Goal: Navigation & Orientation: Find specific page/section

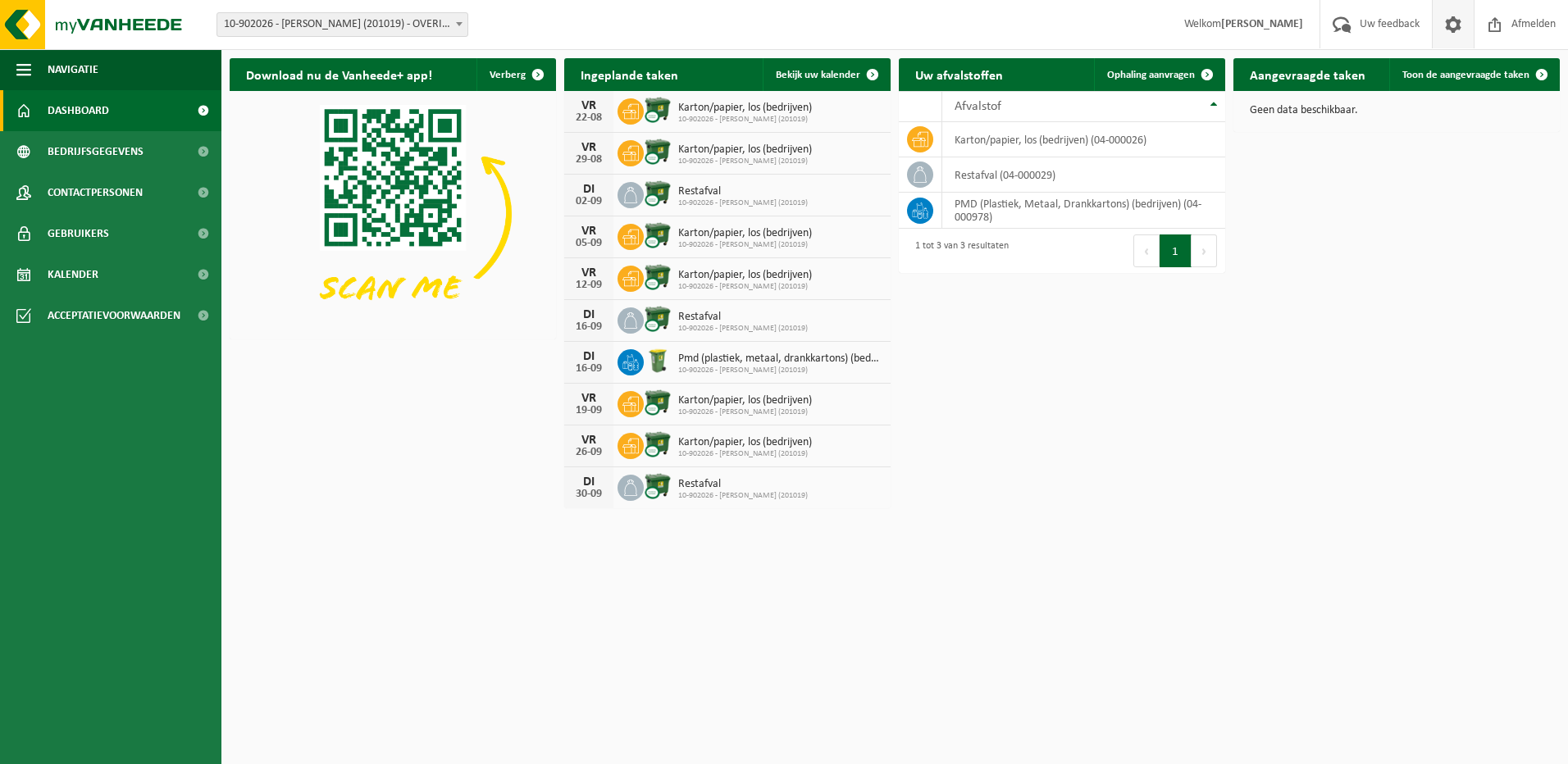
click at [1458, 20] on span at bounding box center [1453, 24] width 25 height 49
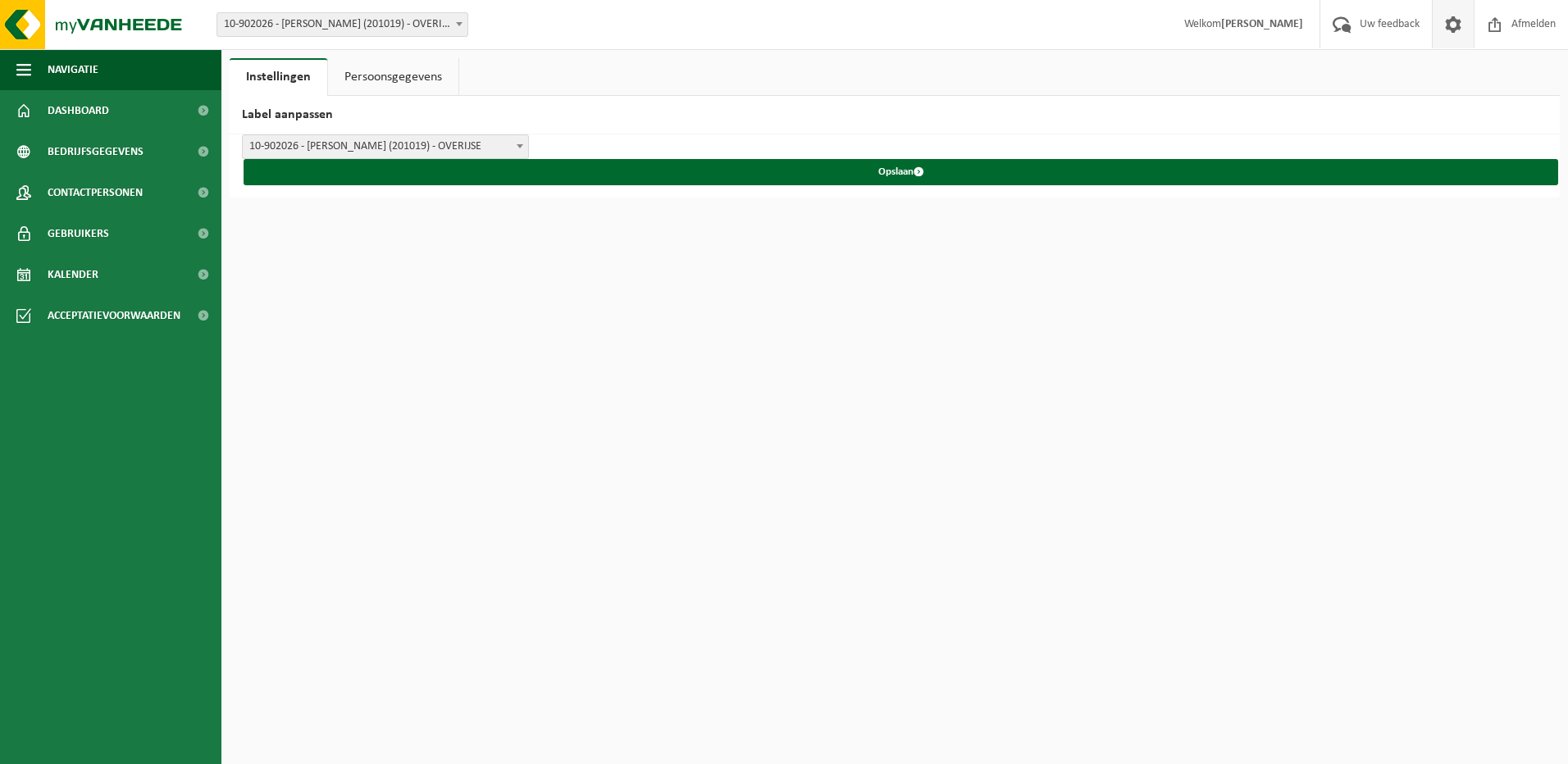
click at [1285, 27] on strong "[PERSON_NAME]" at bounding box center [1262, 24] width 82 height 12
click at [1369, 27] on span "Uw feedback" at bounding box center [1389, 24] width 68 height 49
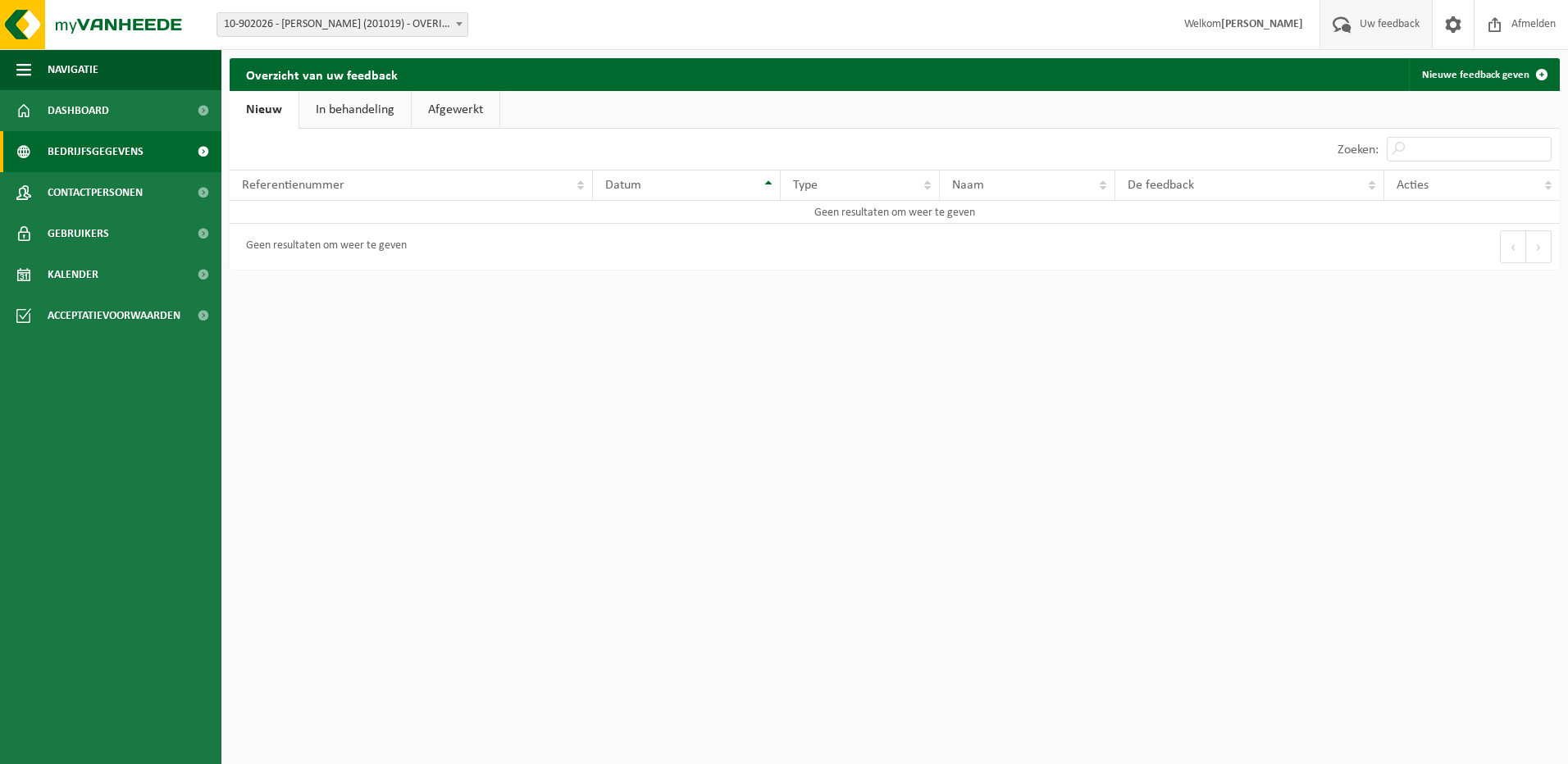
click at [89, 151] on span "Bedrijfsgegevens" at bounding box center [95, 151] width 96 height 41
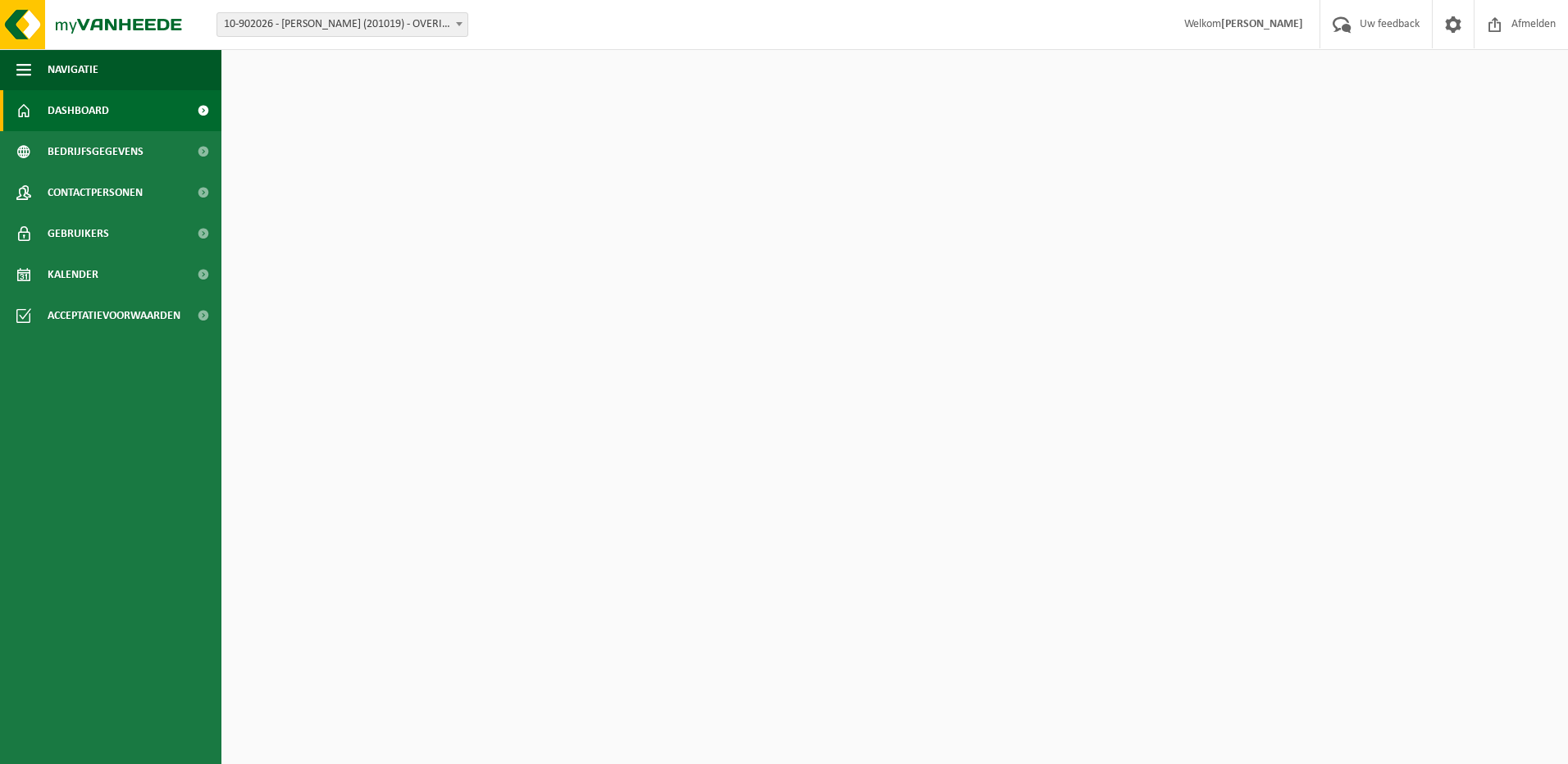
click at [15, 71] on button "Navigatie" at bounding box center [111, 70] width 222 height 41
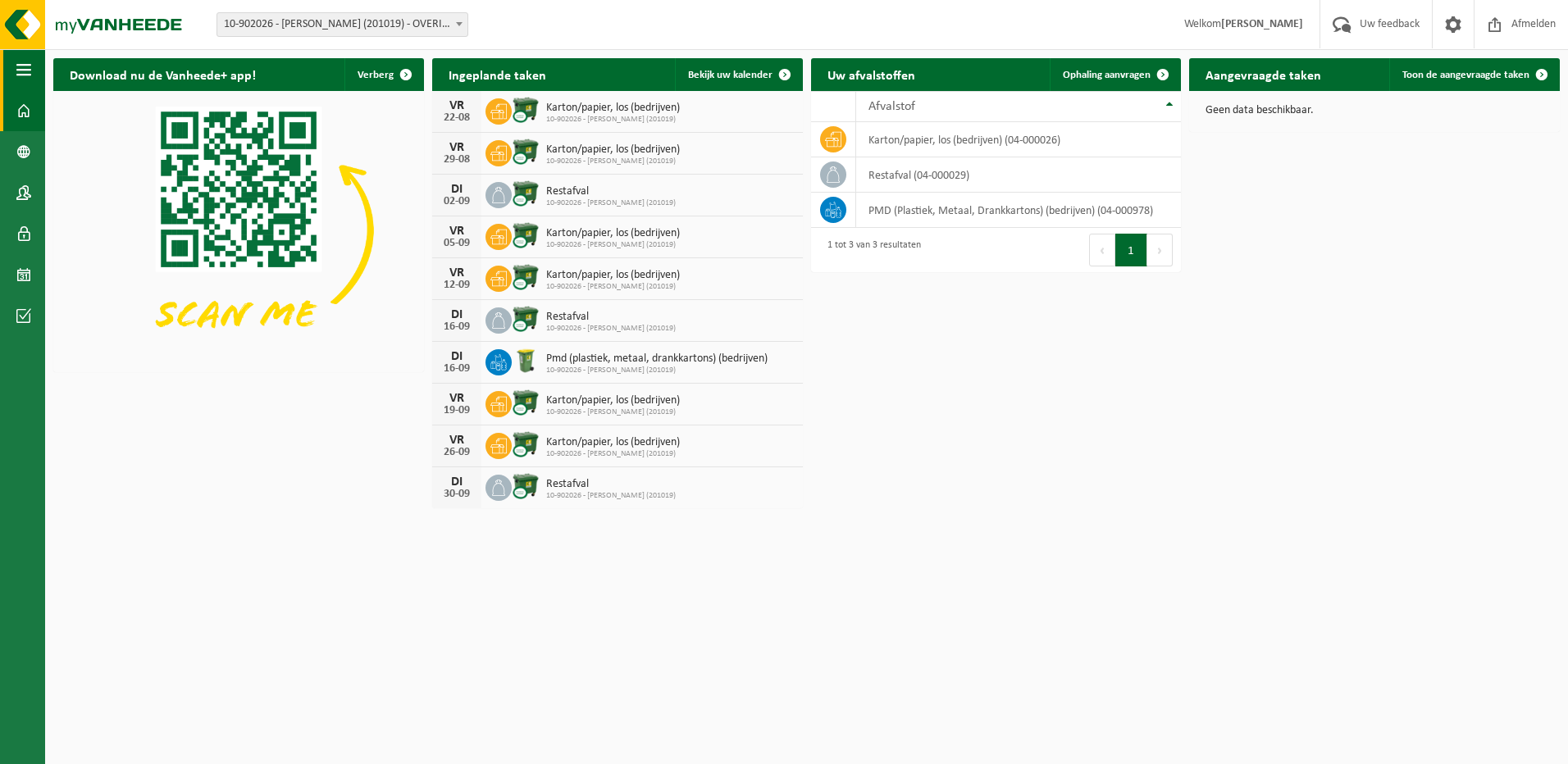
click at [22, 71] on span "button" at bounding box center [24, 70] width 15 height 41
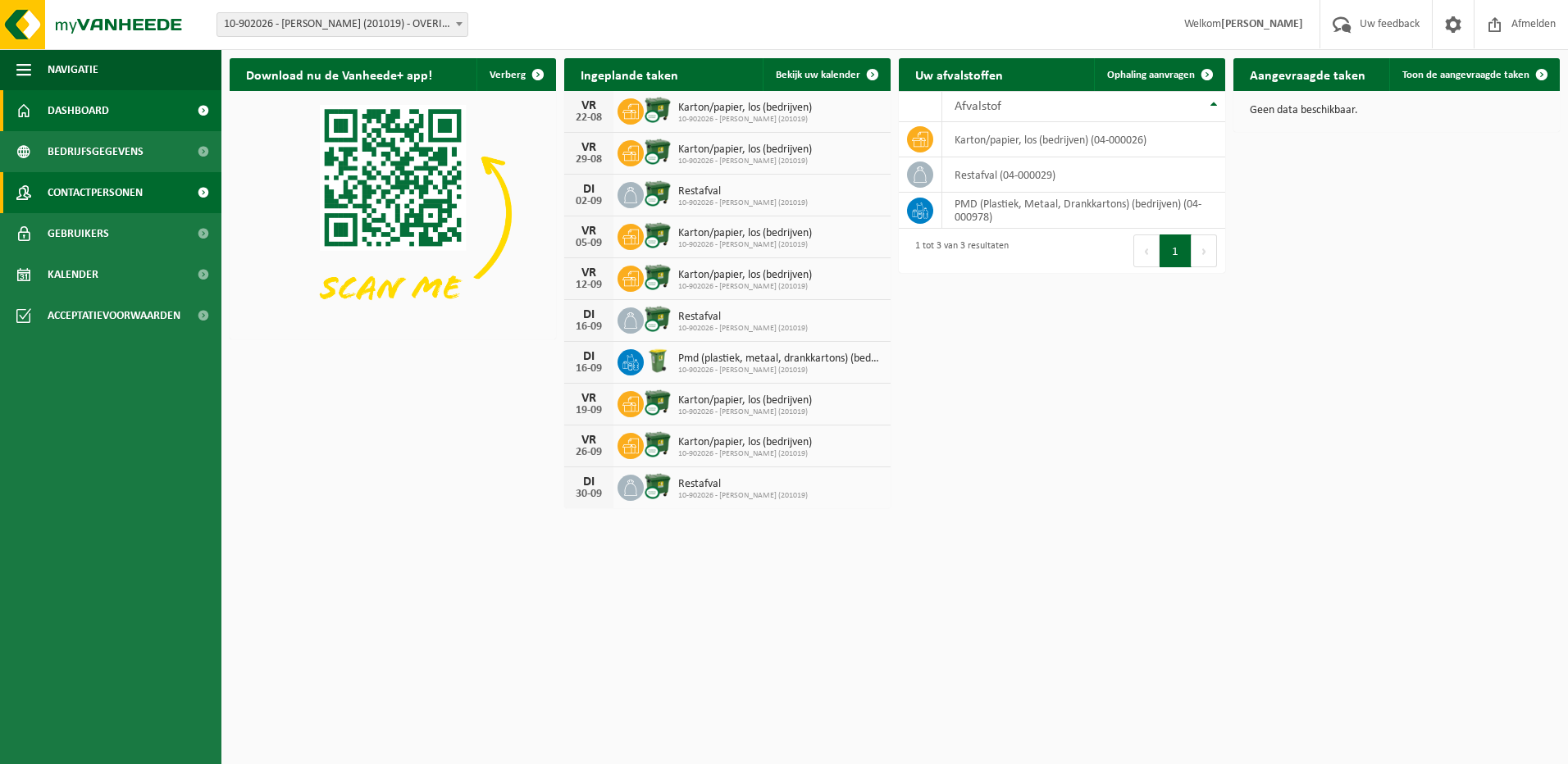
click at [146, 195] on link "Contactpersonen" at bounding box center [111, 192] width 222 height 41
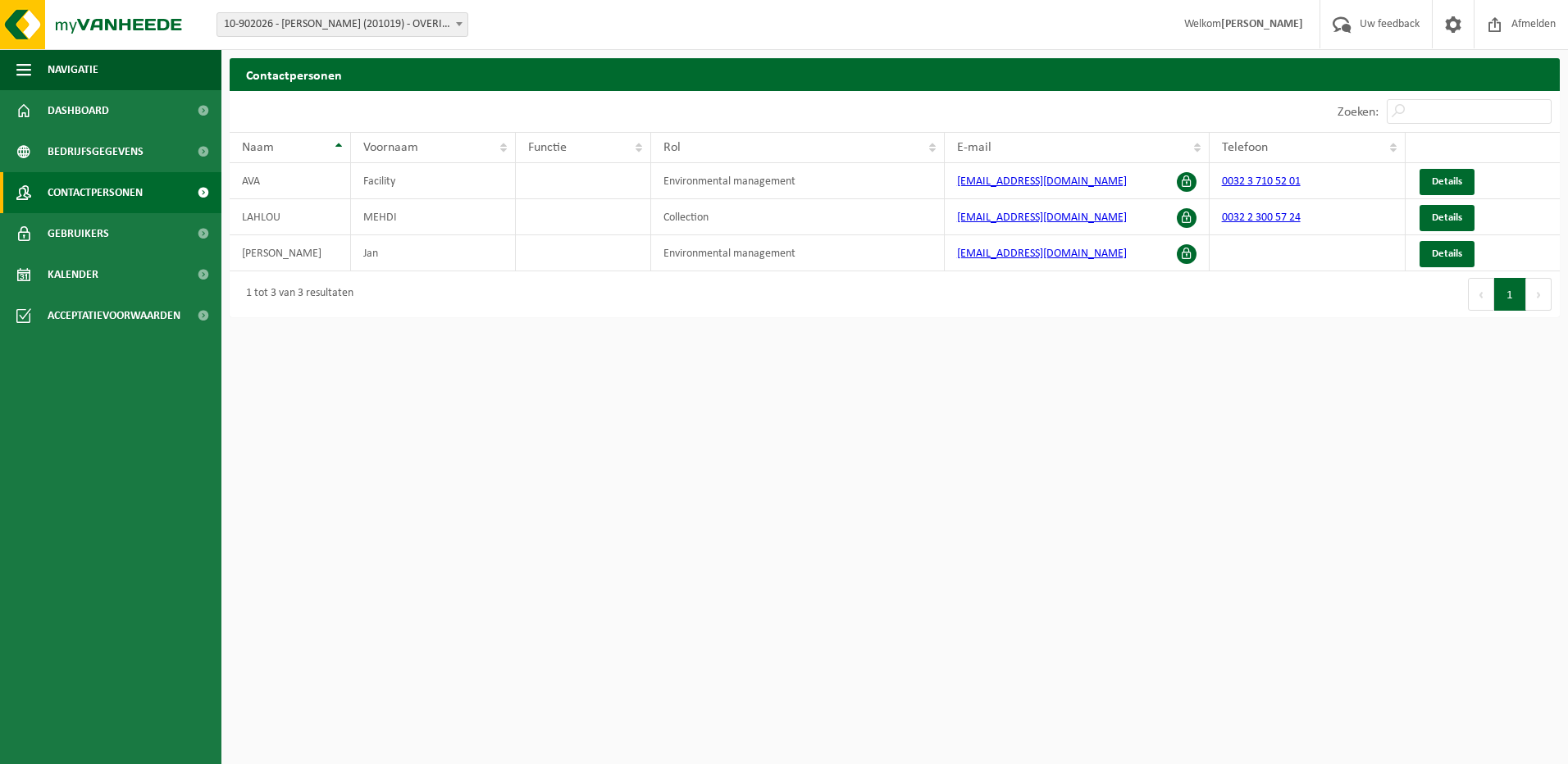
click at [146, 193] on link "Contactpersonen" at bounding box center [111, 192] width 222 height 41
click at [149, 187] on link "Contactpersonen" at bounding box center [111, 192] width 222 height 41
click at [101, 126] on span "Dashboard" at bounding box center [78, 110] width 61 height 41
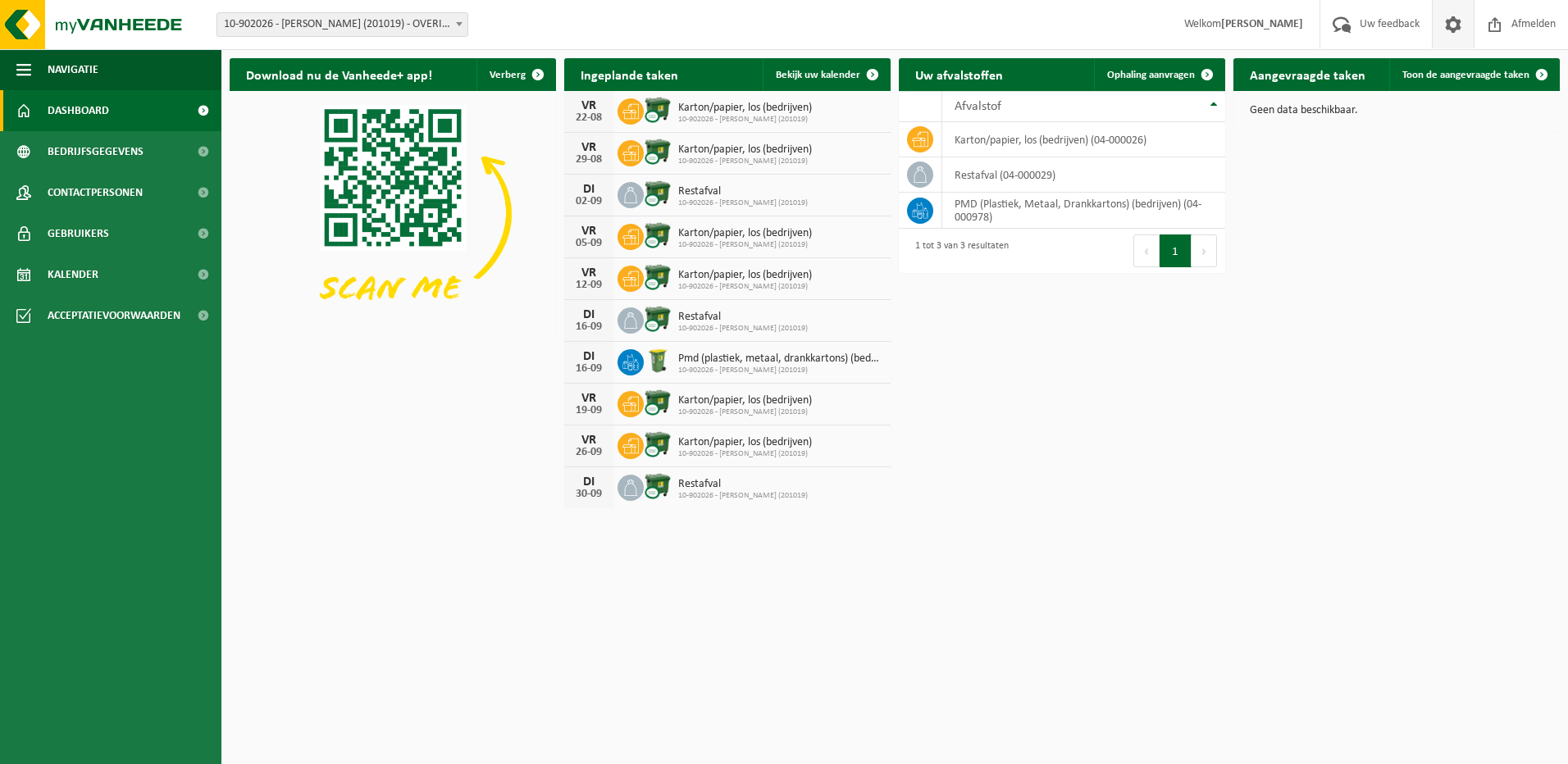
click at [1454, 25] on span at bounding box center [1453, 24] width 25 height 49
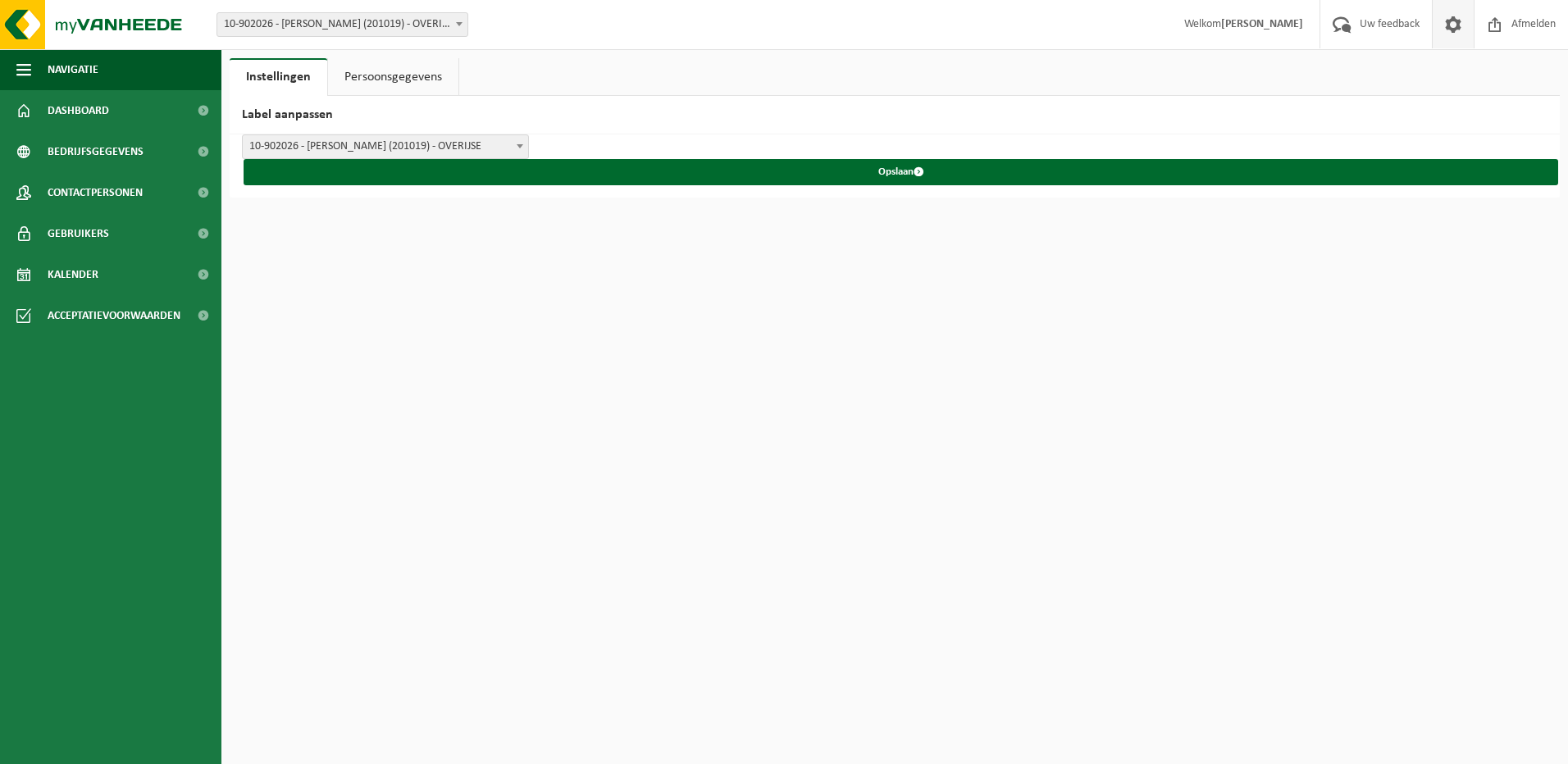
click at [373, 71] on link "Persoonsgegevens" at bounding box center [393, 77] width 130 height 38
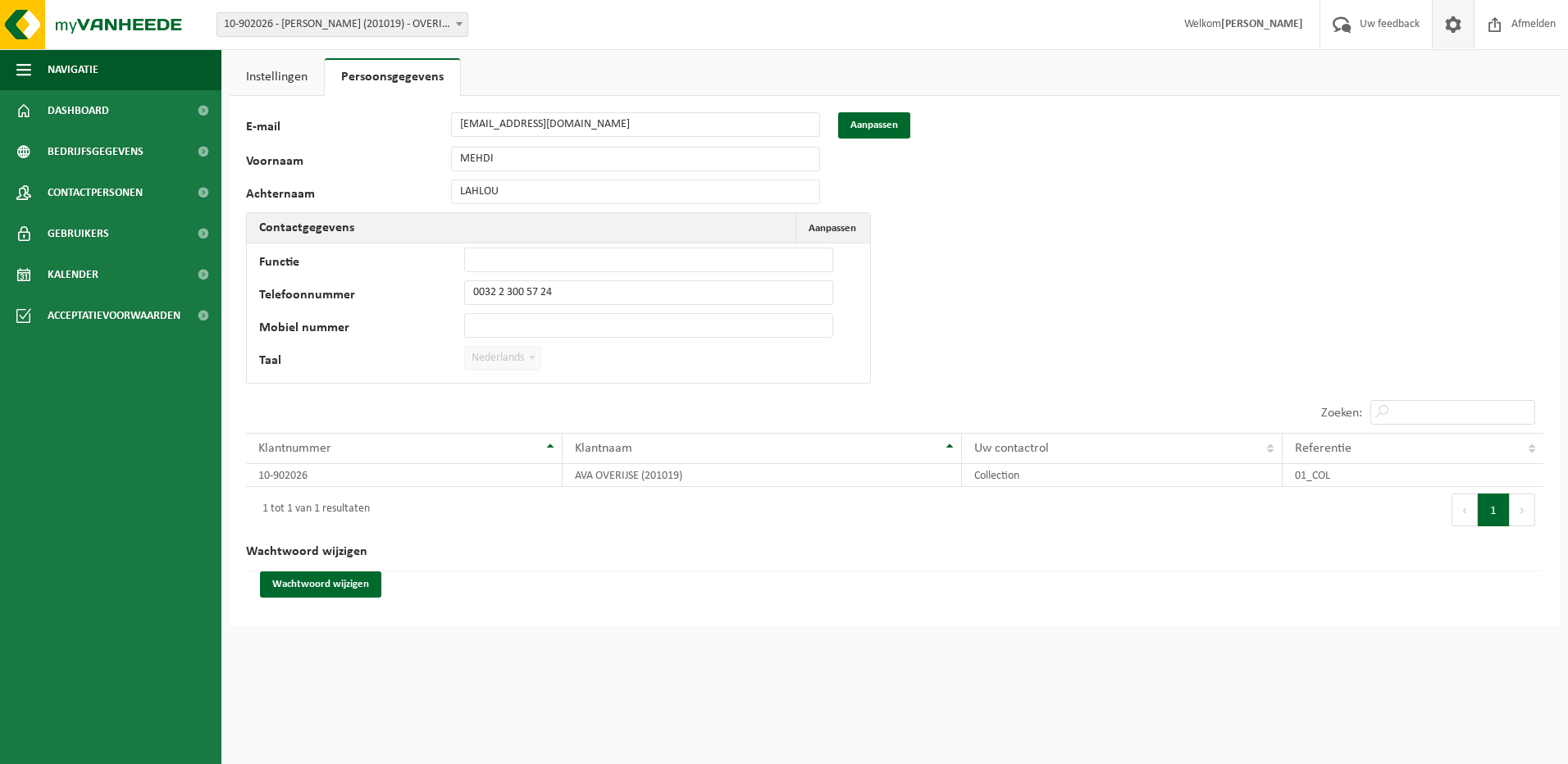
click at [1266, 24] on strong "[PERSON_NAME]" at bounding box center [1262, 24] width 82 height 12
click at [1222, 23] on span "Welkom MEHDI LAHLOU" at bounding box center [1244, 24] width 152 height 49
click at [457, 27] on span at bounding box center [459, 23] width 16 height 21
click at [99, 269] on link "Kalender" at bounding box center [111, 274] width 222 height 41
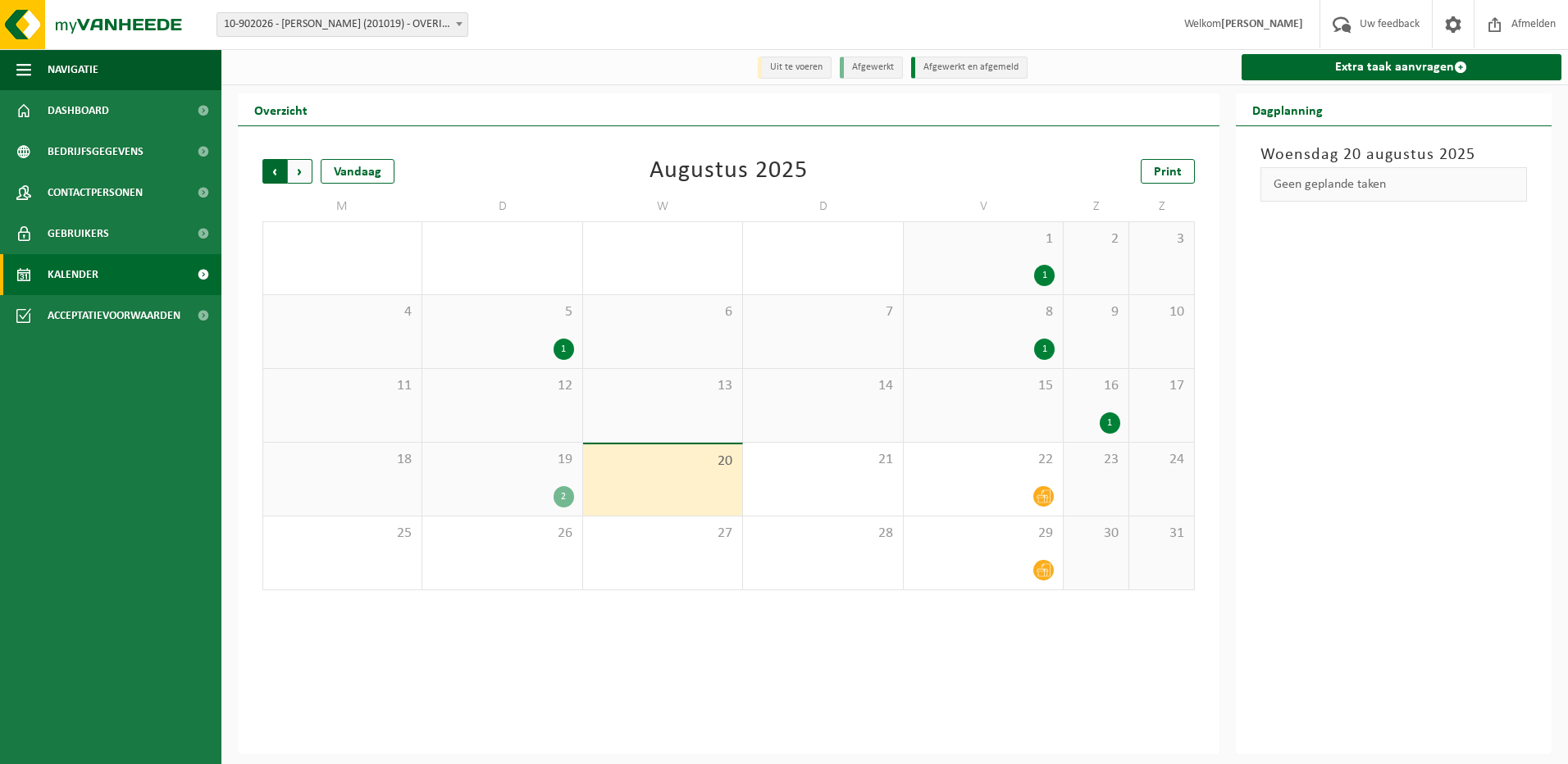
click at [296, 178] on span "Volgende" at bounding box center [300, 171] width 25 height 25
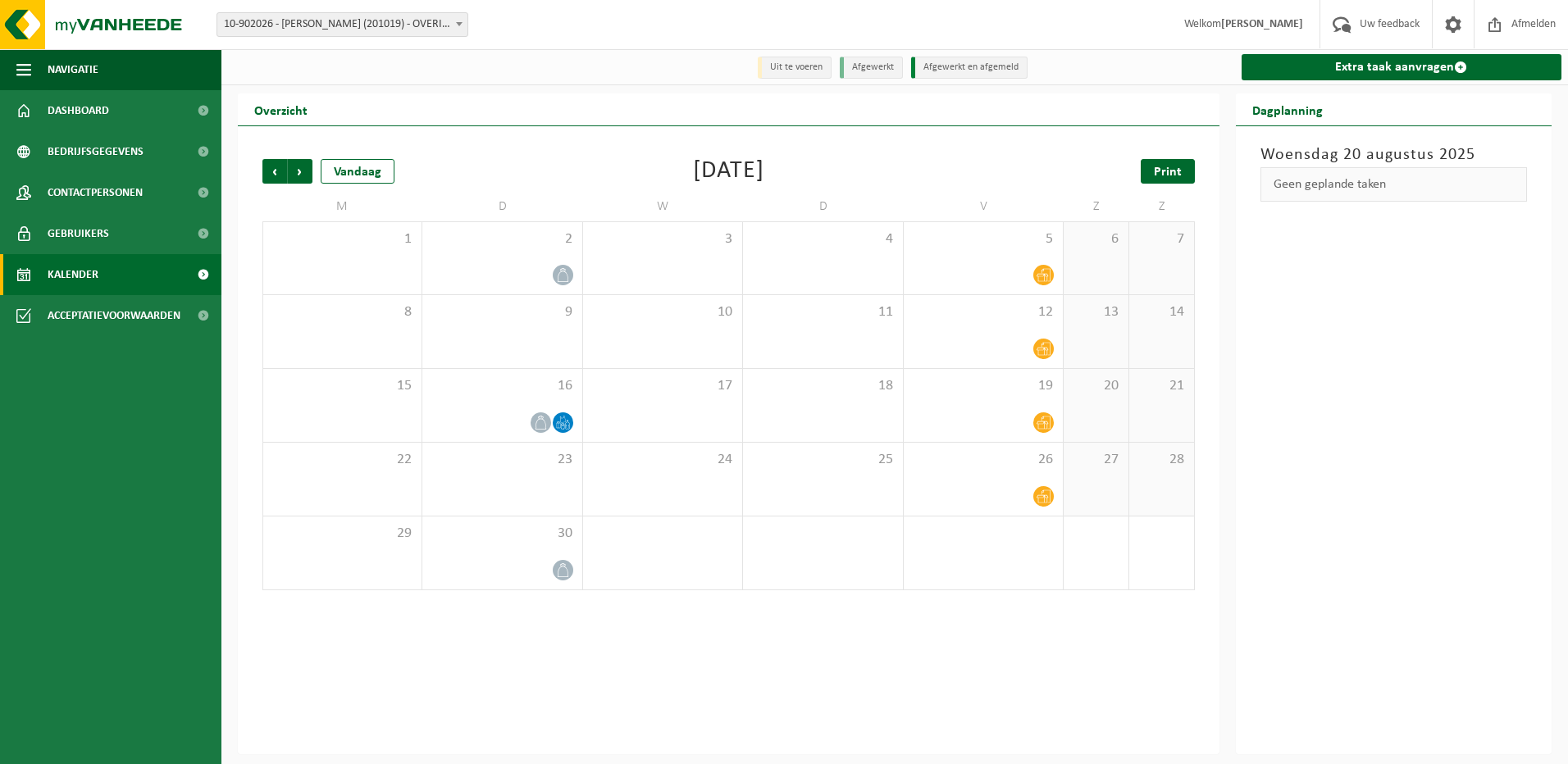
click at [1175, 176] on span "Print" at bounding box center [1168, 172] width 27 height 13
click at [295, 180] on span "Volgende" at bounding box center [300, 171] width 25 height 25
click at [1158, 175] on span "Print" at bounding box center [1168, 172] width 27 height 13
click at [303, 169] on span "Volgende" at bounding box center [300, 171] width 25 height 25
click at [280, 172] on span "Vorige" at bounding box center [274, 171] width 25 height 25
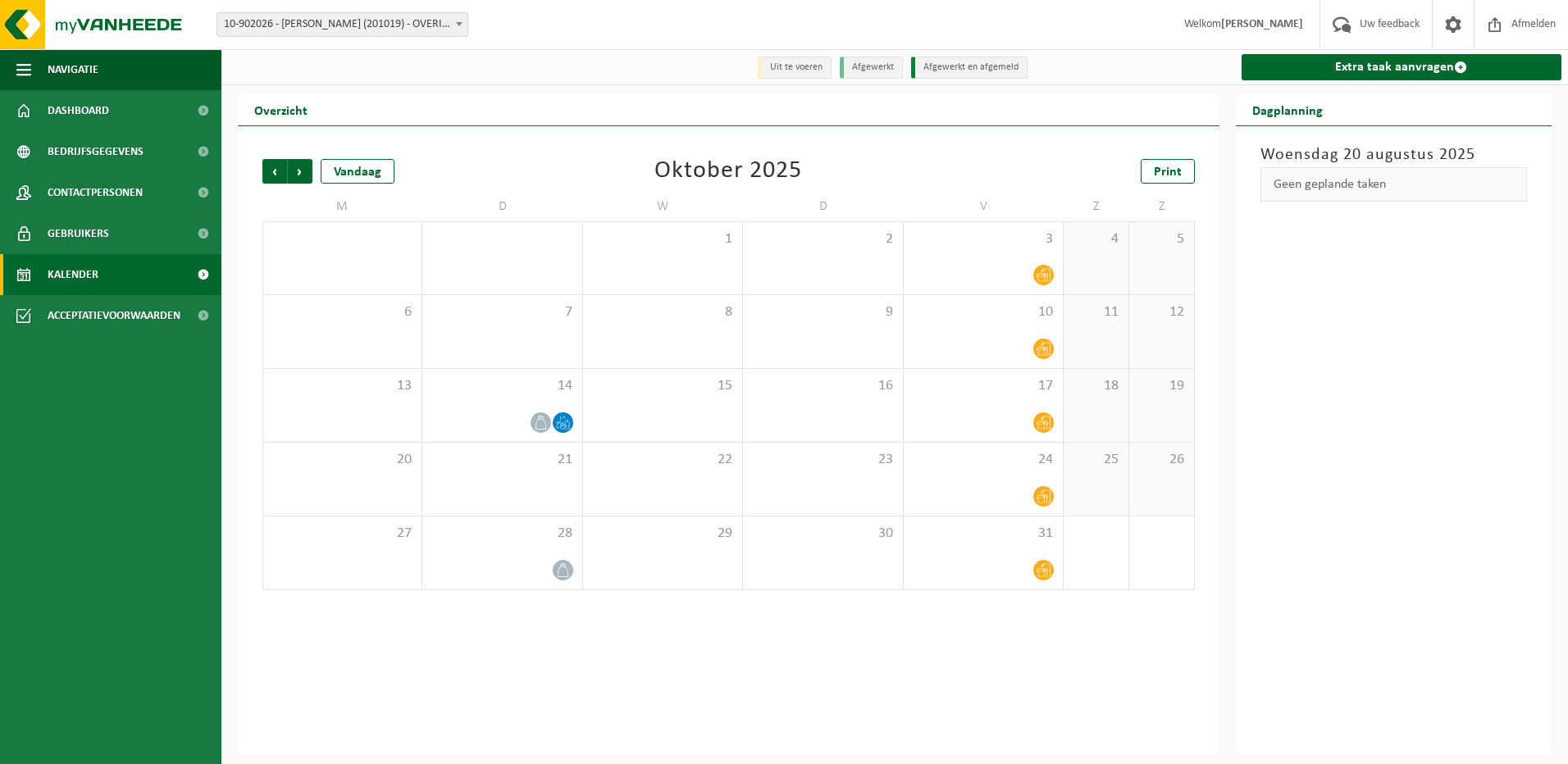
click at [280, 172] on span "Vorige" at bounding box center [274, 171] width 25 height 25
click at [271, 172] on span "Vorige" at bounding box center [274, 171] width 25 height 25
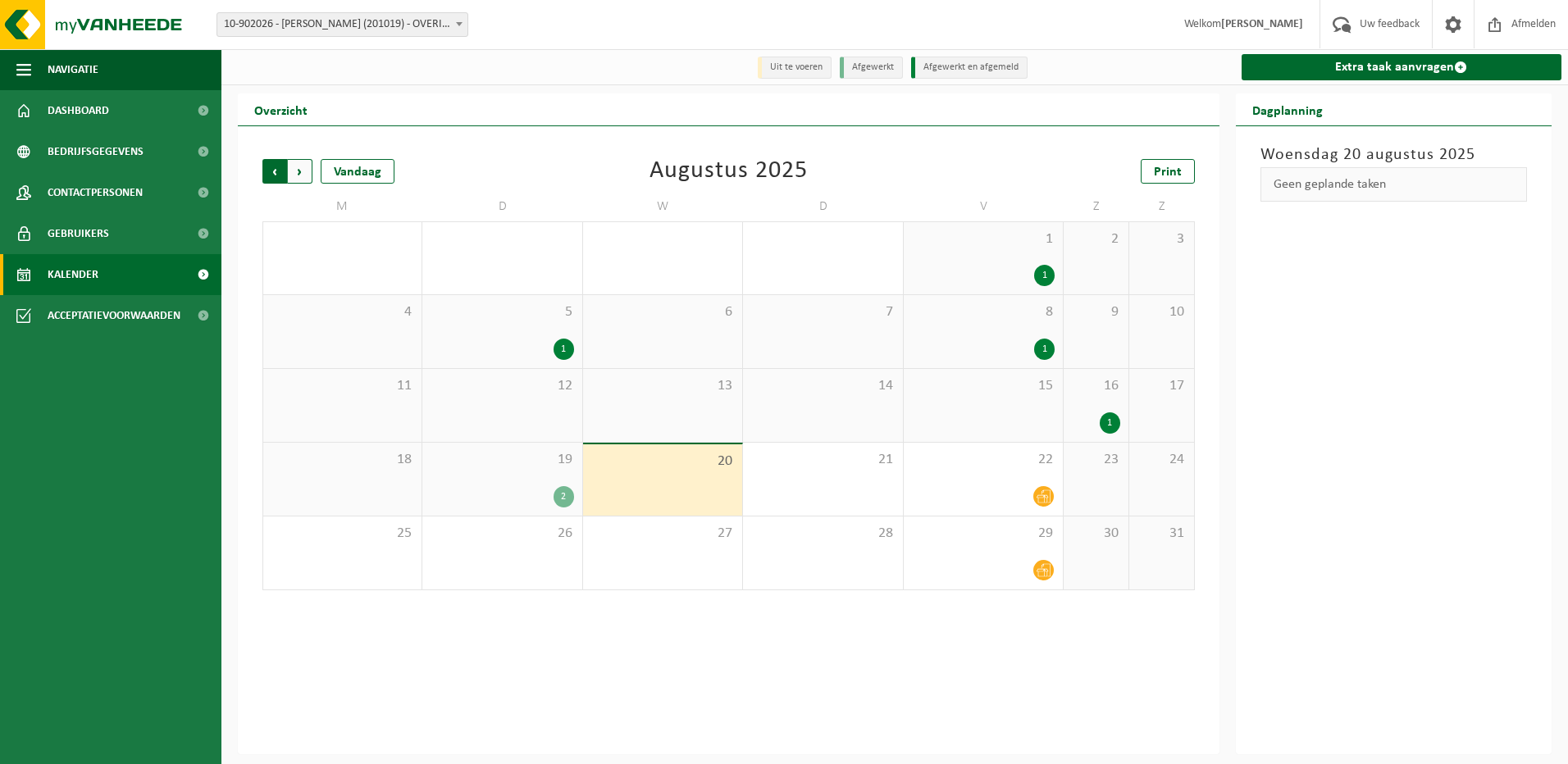
click at [307, 176] on span "Volgende" at bounding box center [300, 171] width 25 height 25
